Goal: Information Seeking & Learning: Learn about a topic

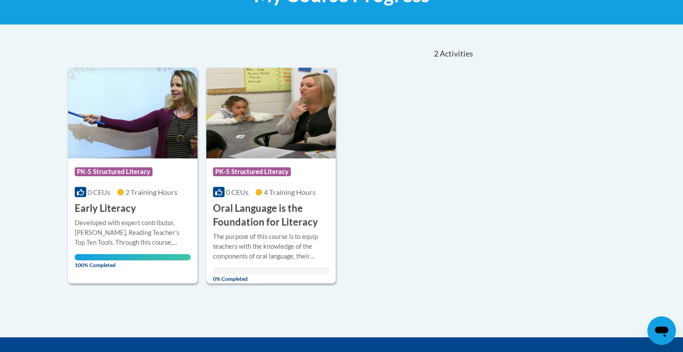
click at [286, 216] on h3 "Oral Language is the Foundation for Literacy" at bounding box center [271, 215] width 116 height 28
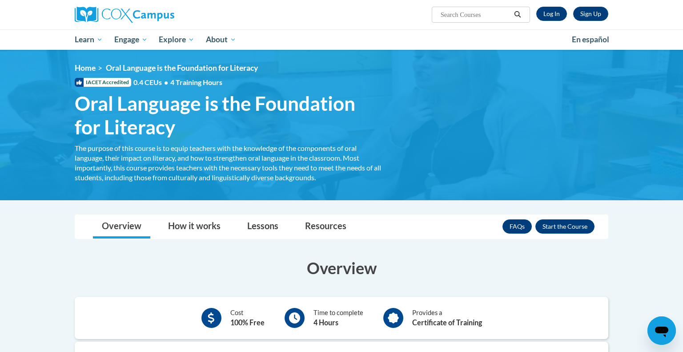
scroll to position [64, 0]
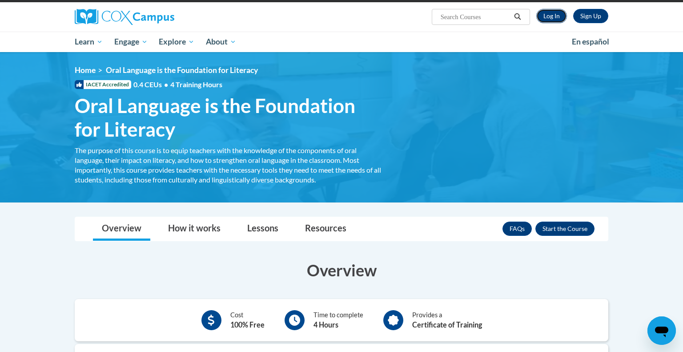
click at [549, 19] on link "Log In" at bounding box center [551, 16] width 31 height 14
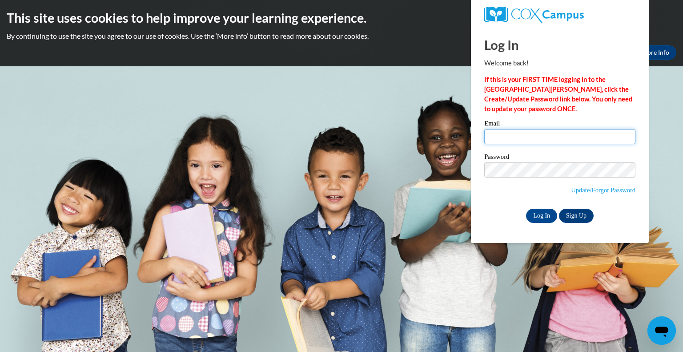
click at [506, 136] on input "Email" at bounding box center [559, 136] width 151 height 15
type input "williamsonm@prescott.k12.wi.us"
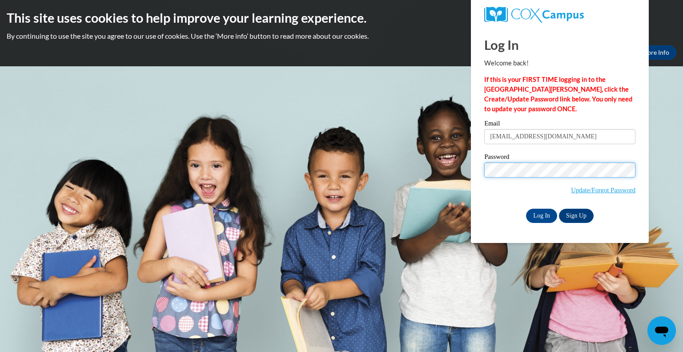
click at [526, 209] on input "Log In" at bounding box center [541, 216] width 31 height 14
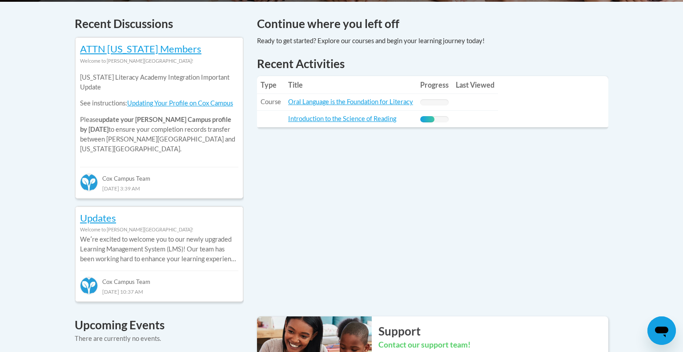
scroll to position [378, 0]
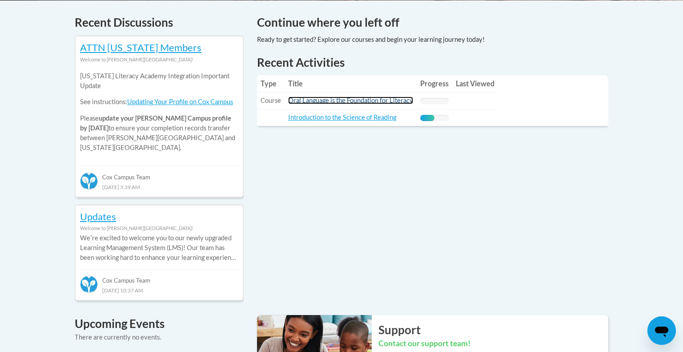
click at [316, 101] on link "Oral Language is the Foundation for Literacy" at bounding box center [350, 100] width 125 height 8
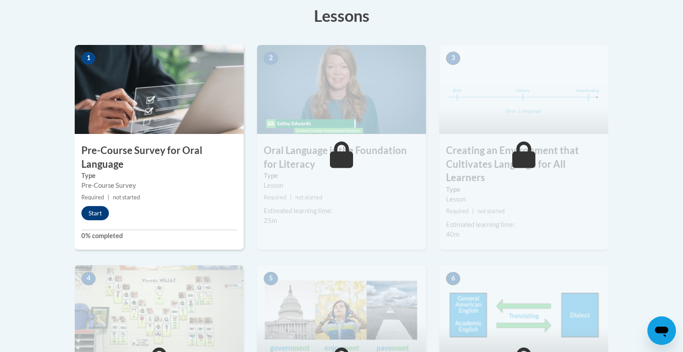
scroll to position [255, 0]
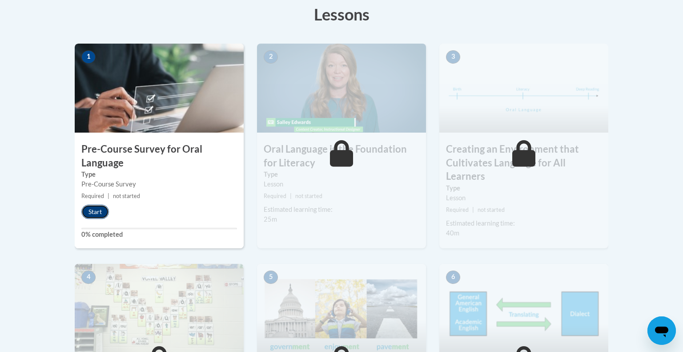
click at [92, 213] on button "Start" at bounding box center [95, 212] width 28 height 14
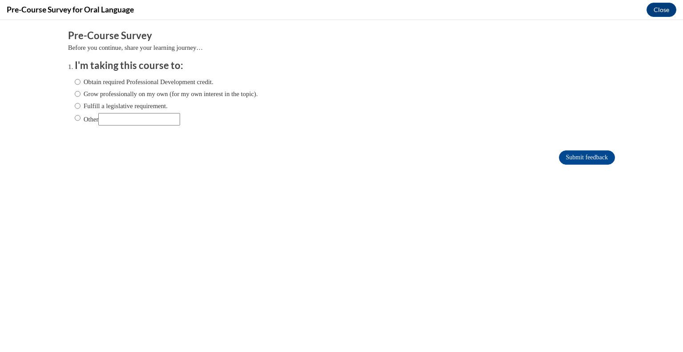
scroll to position [0, 0]
click at [125, 106] on label "Fulfill a legislative requirement." at bounding box center [121, 106] width 93 height 10
click at [80, 106] on input "Fulfill a legislative requirement." at bounding box center [78, 106] width 6 height 10
radio input "true"
click at [578, 159] on input "Submit feedback" at bounding box center [587, 157] width 56 height 14
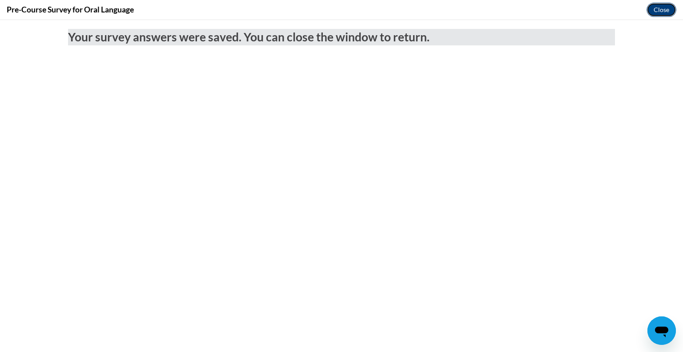
click at [656, 5] on button "Close" at bounding box center [661, 10] width 30 height 14
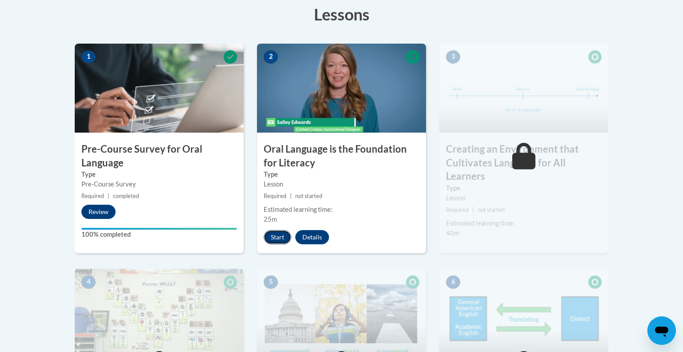
click at [275, 237] on button "Start" at bounding box center [278, 237] width 28 height 14
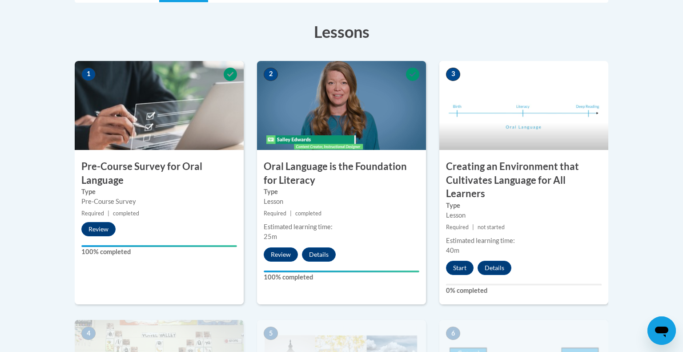
scroll to position [239, 0]
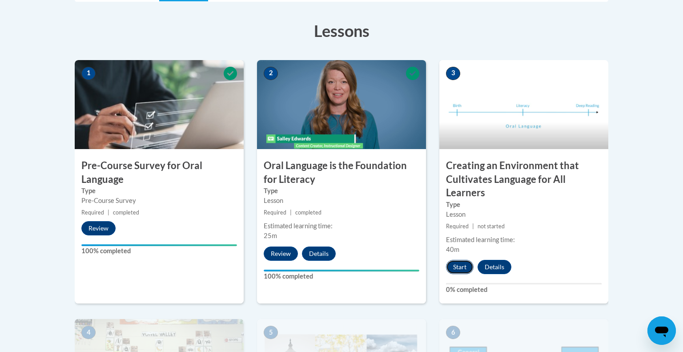
click at [454, 265] on button "Start" at bounding box center [460, 267] width 28 height 14
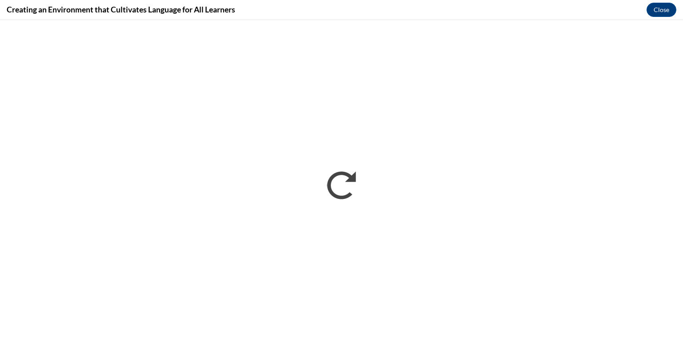
scroll to position [0, 0]
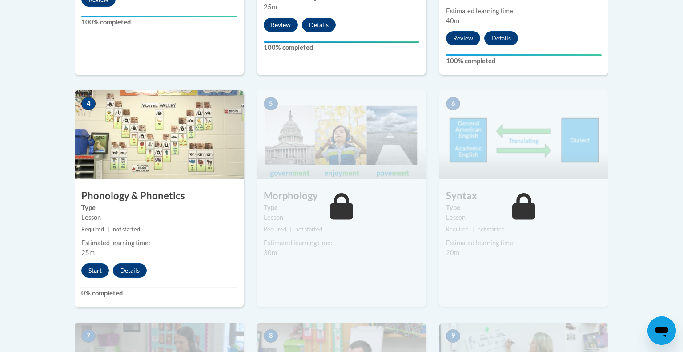
scroll to position [468, 0]
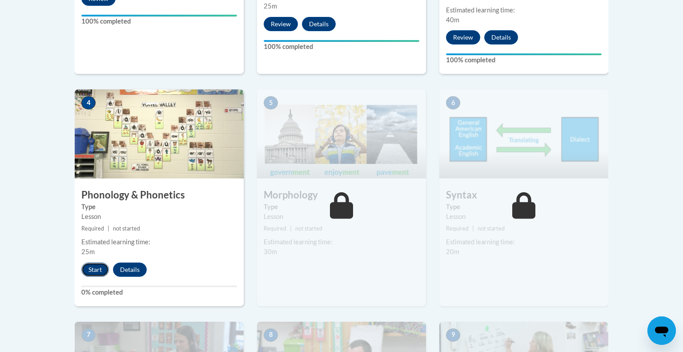
click at [93, 265] on button "Start" at bounding box center [95, 269] width 28 height 14
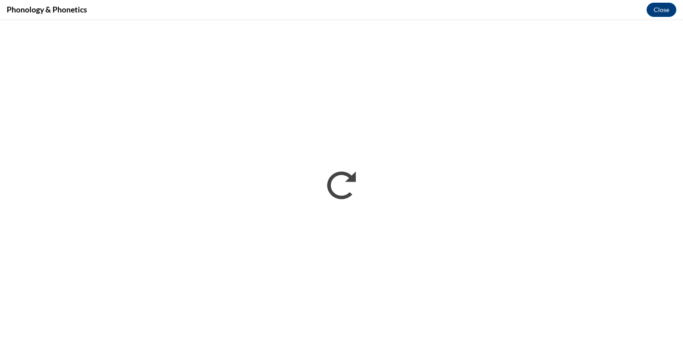
scroll to position [0, 0]
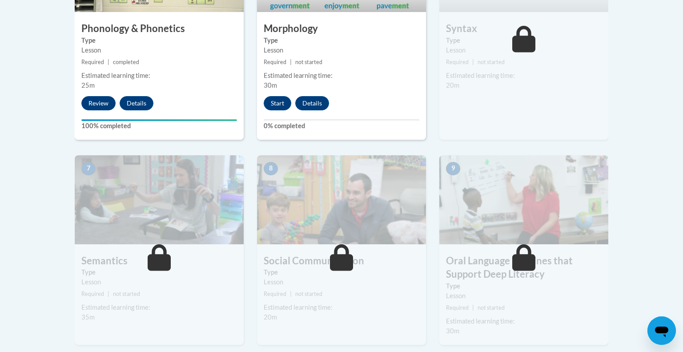
scroll to position [635, 0]
click at [270, 103] on button "Start" at bounding box center [278, 103] width 28 height 14
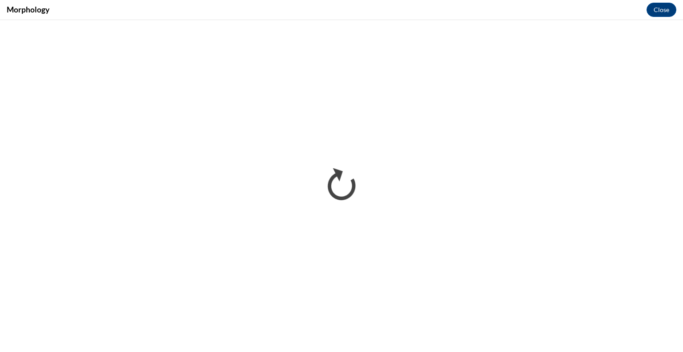
scroll to position [0, 0]
